Goal: Task Accomplishment & Management: Manage account settings

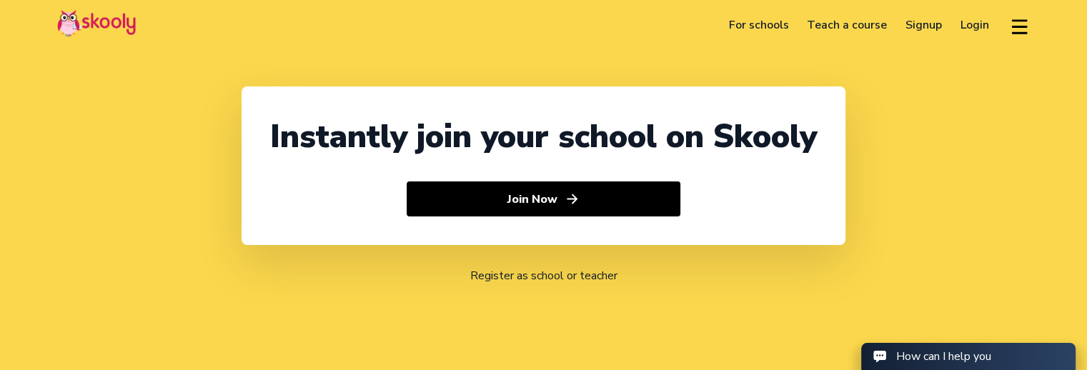
select select "91"
select select "[GEOGRAPHIC_DATA]"
select select "[GEOGRAPHIC_DATA]/[GEOGRAPHIC_DATA]"
click at [964, 26] on link "Login" at bounding box center [974, 25] width 47 height 23
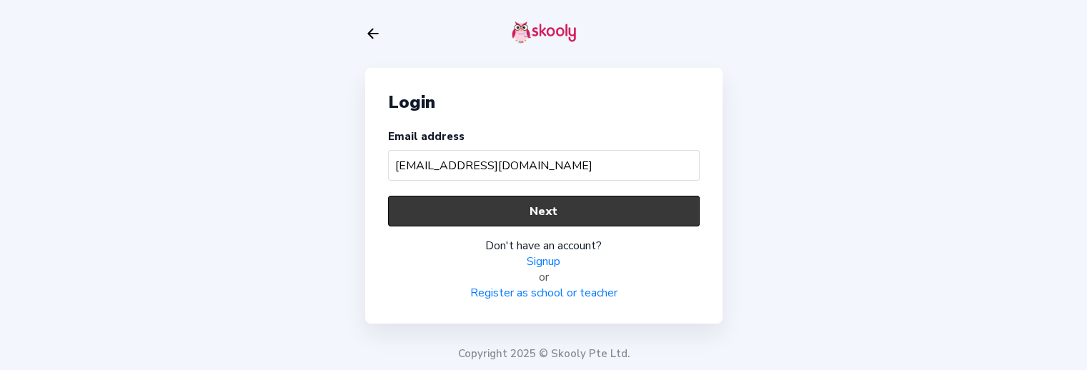
type input "[EMAIL_ADDRESS][DOMAIN_NAME]"
click at [600, 201] on button "Next" at bounding box center [543, 211] width 311 height 31
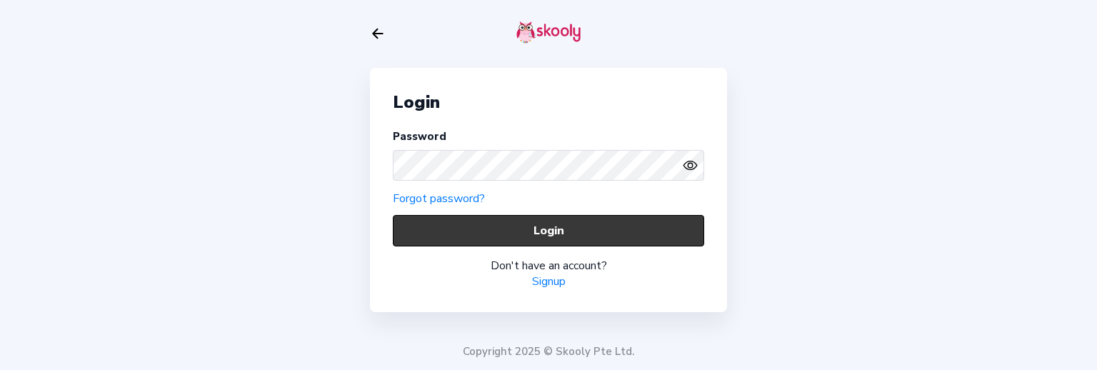
click at [599, 216] on button "Login" at bounding box center [548, 230] width 311 height 31
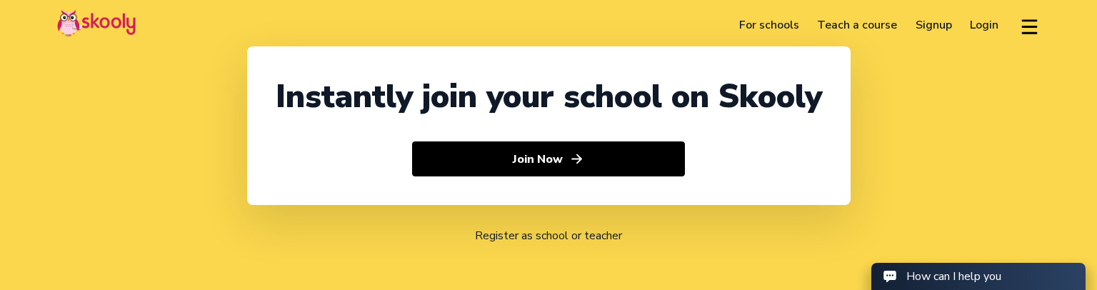
select select "91"
select select "[GEOGRAPHIC_DATA]"
select select "[GEOGRAPHIC_DATA]/[GEOGRAPHIC_DATA]"
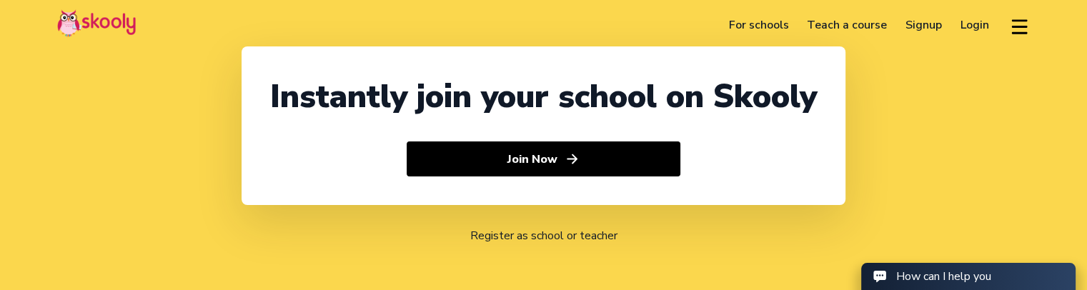
click at [977, 23] on link "Login" at bounding box center [974, 25] width 47 height 23
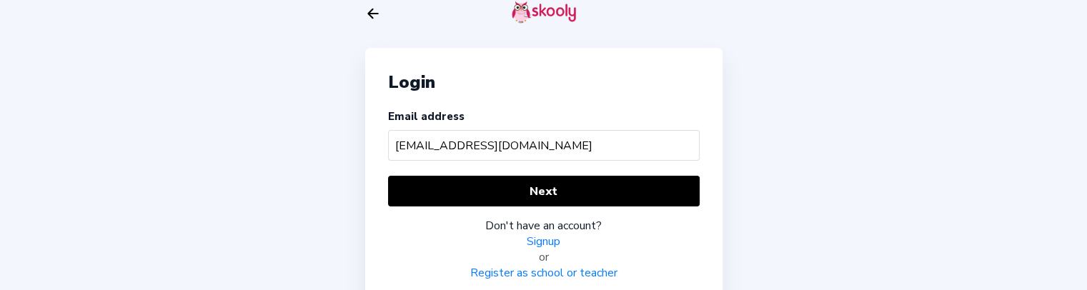
type input "[EMAIL_ADDRESS][DOMAIN_NAME]"
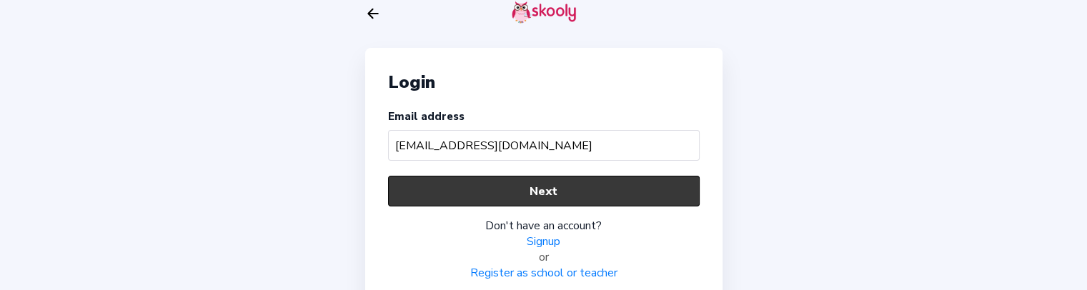
click at [552, 195] on button "Next" at bounding box center [543, 191] width 311 height 31
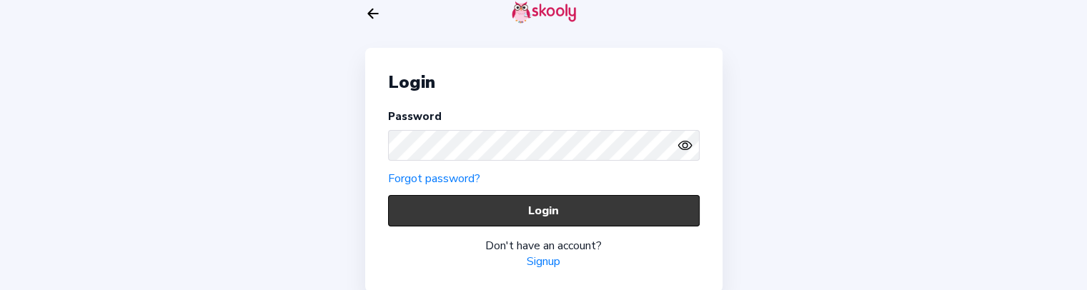
click at [478, 210] on button "Login" at bounding box center [543, 210] width 311 height 31
